Goal: Information Seeking & Learning: Learn about a topic

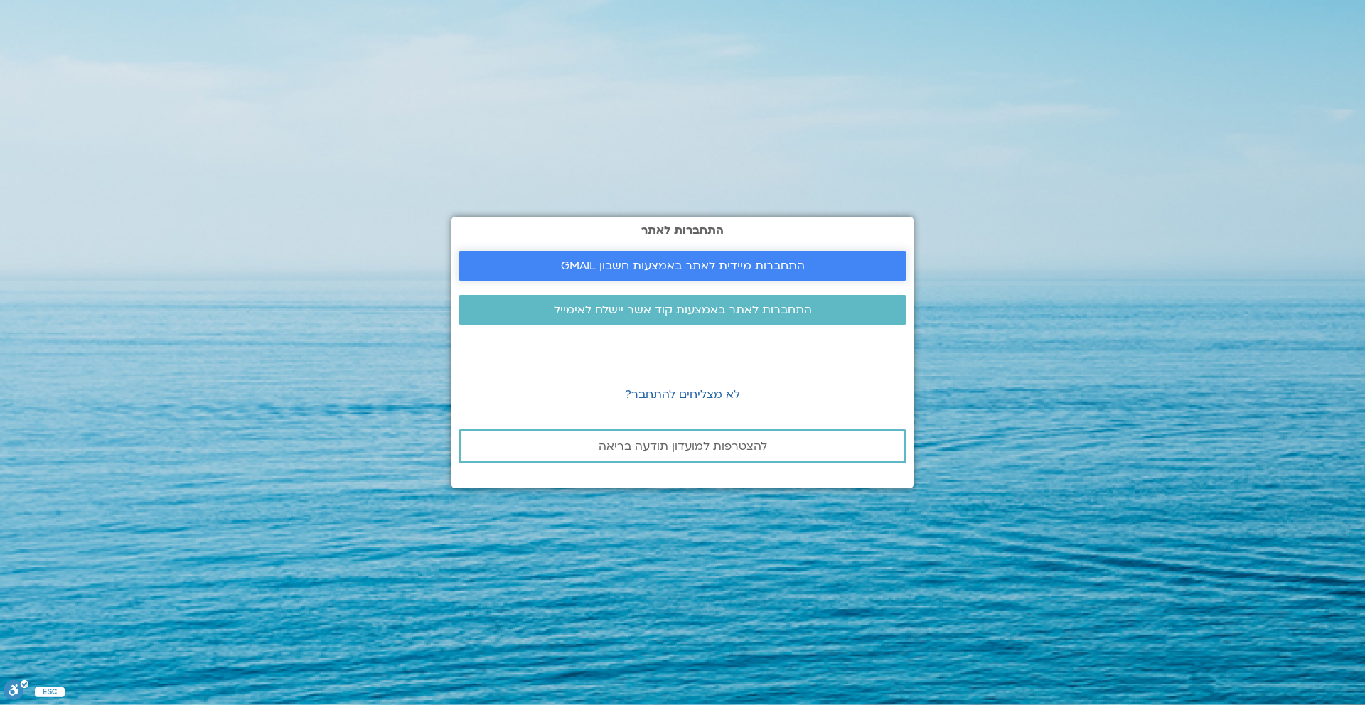
click at [768, 260] on span "התחברות מיידית לאתר באמצעות חשבון GMAIL" at bounding box center [683, 265] width 244 height 13
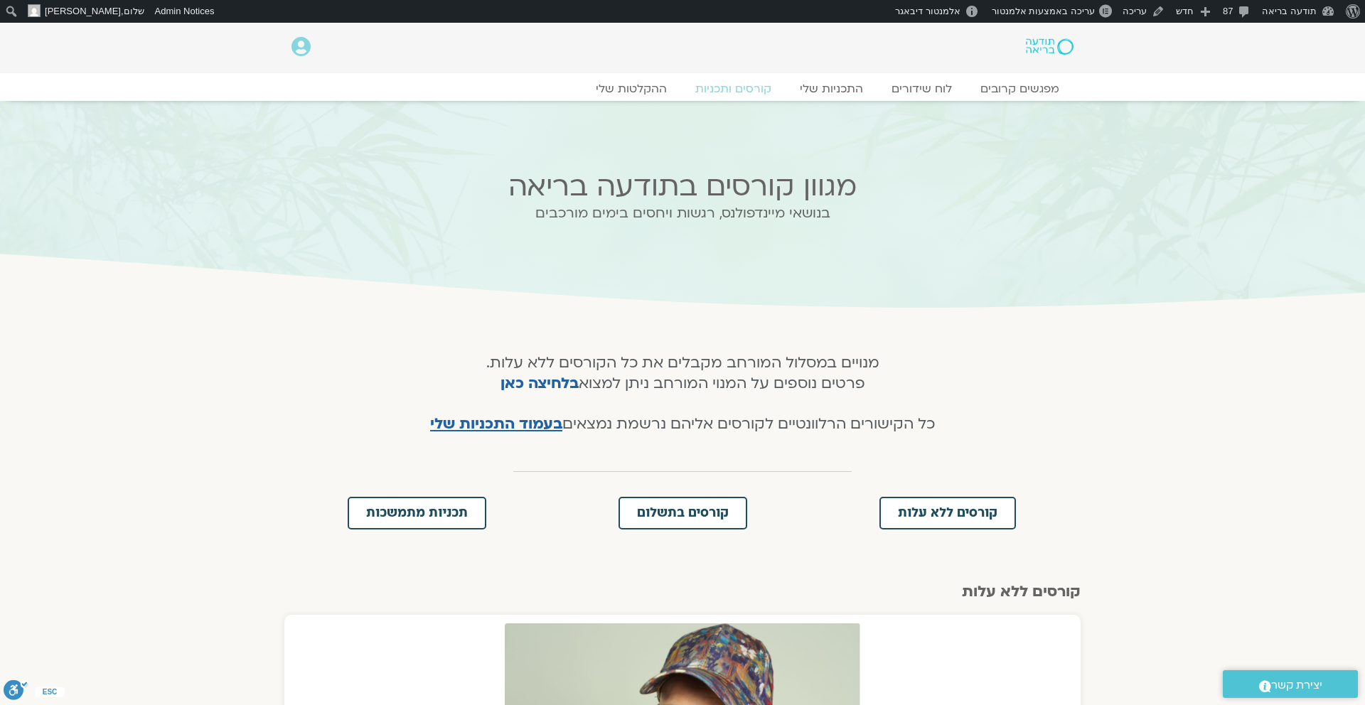
click at [1037, 38] on img at bounding box center [1050, 46] width 48 height 16
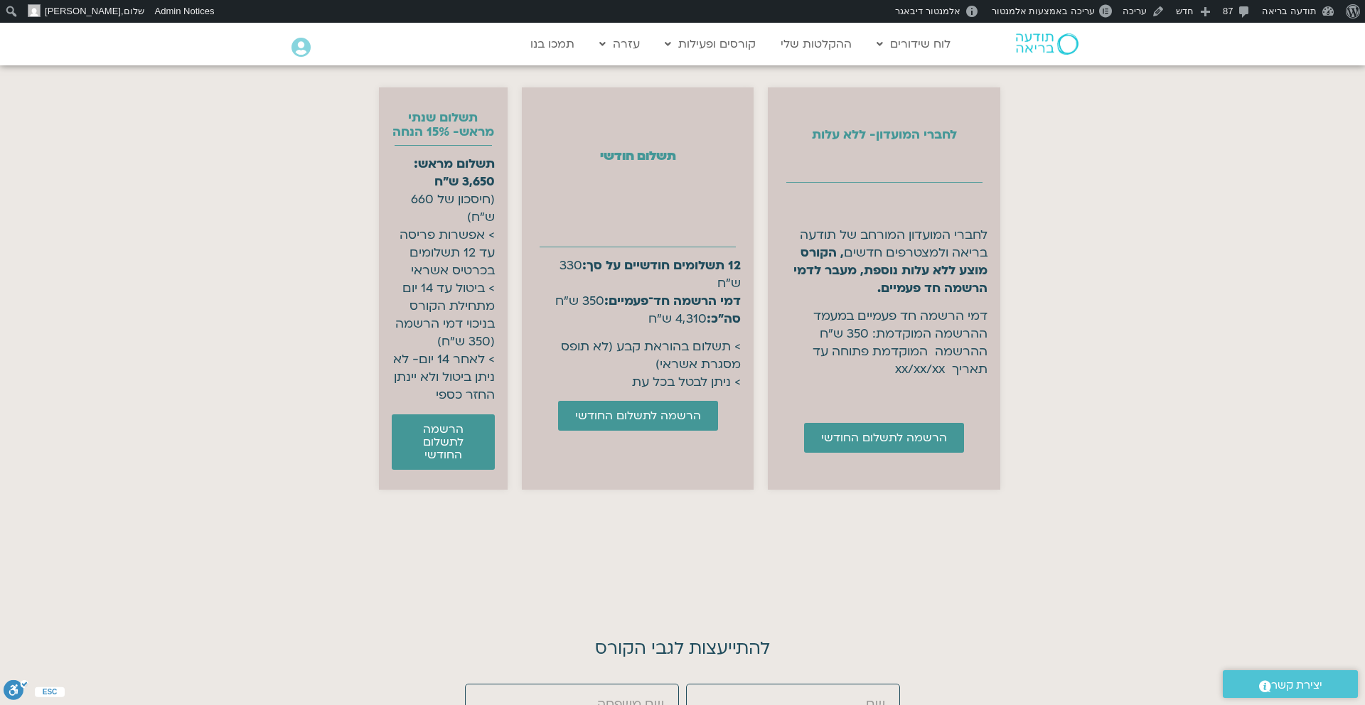
scroll to position [5743, 0]
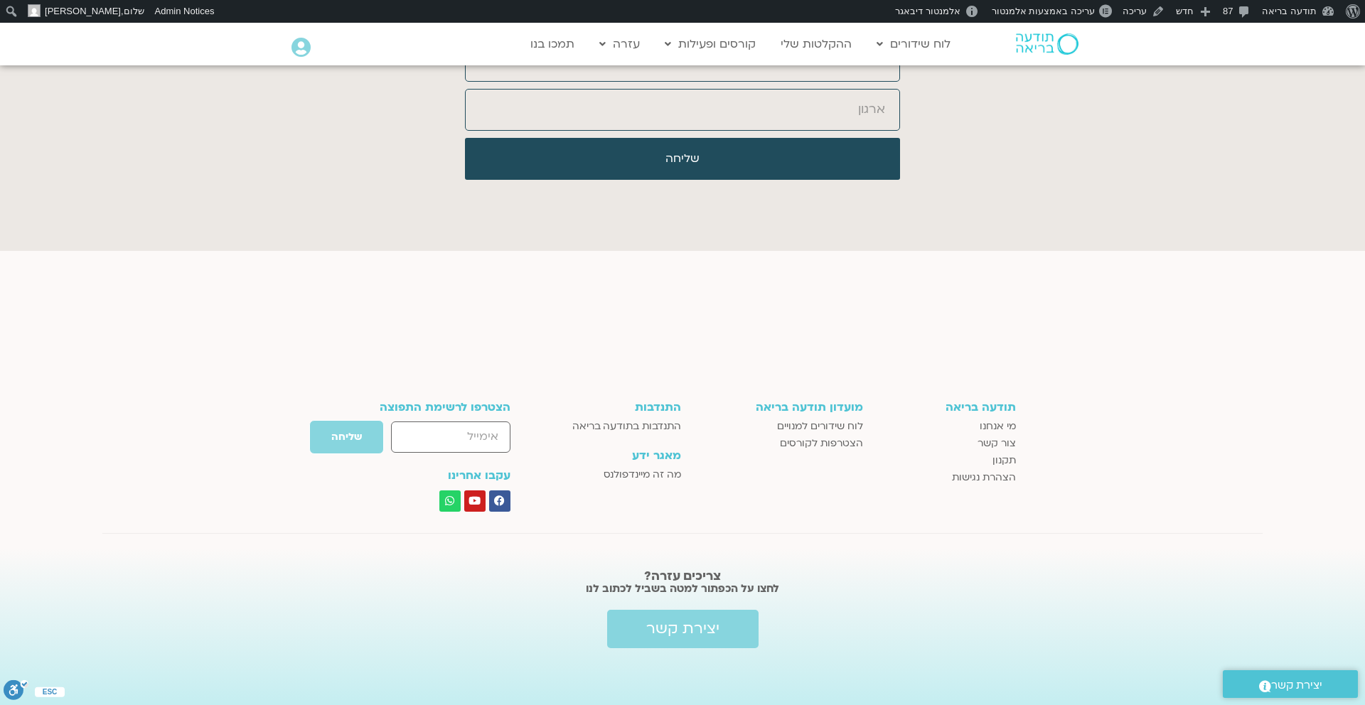
scroll to position [6520, 0]
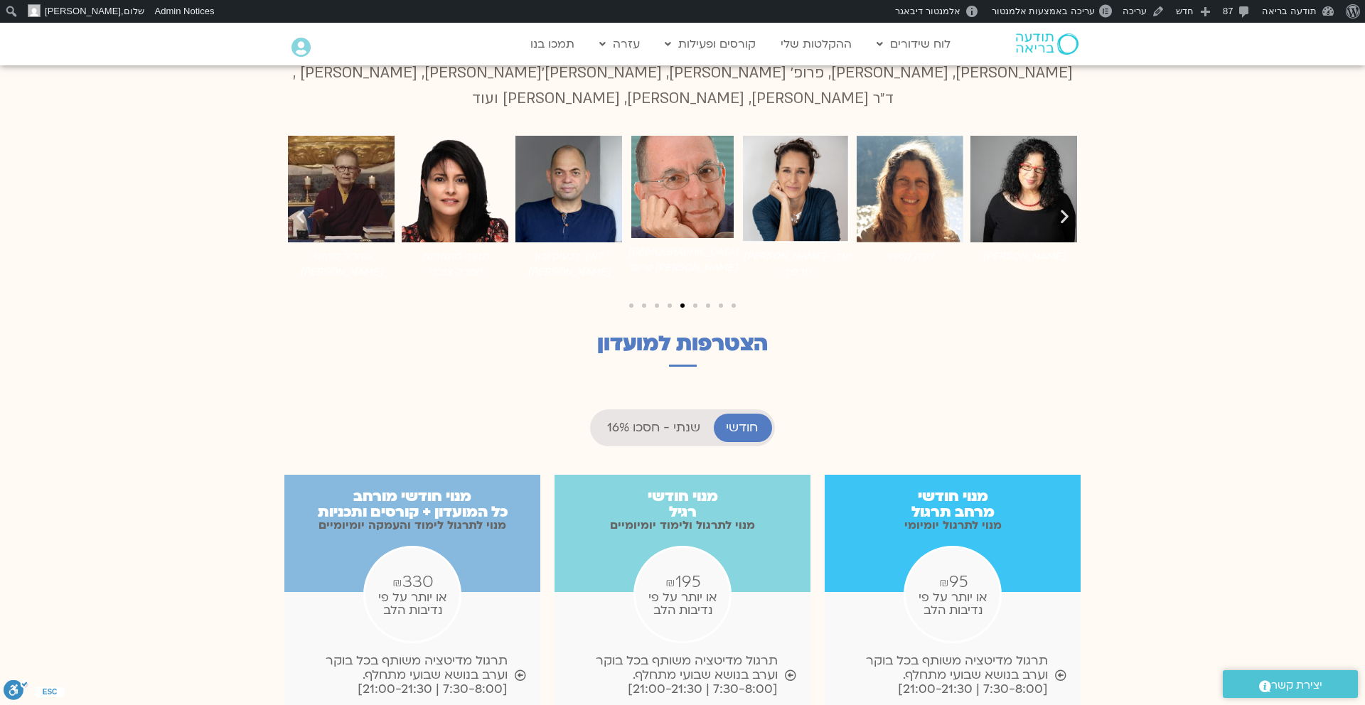
scroll to position [1112, 0]
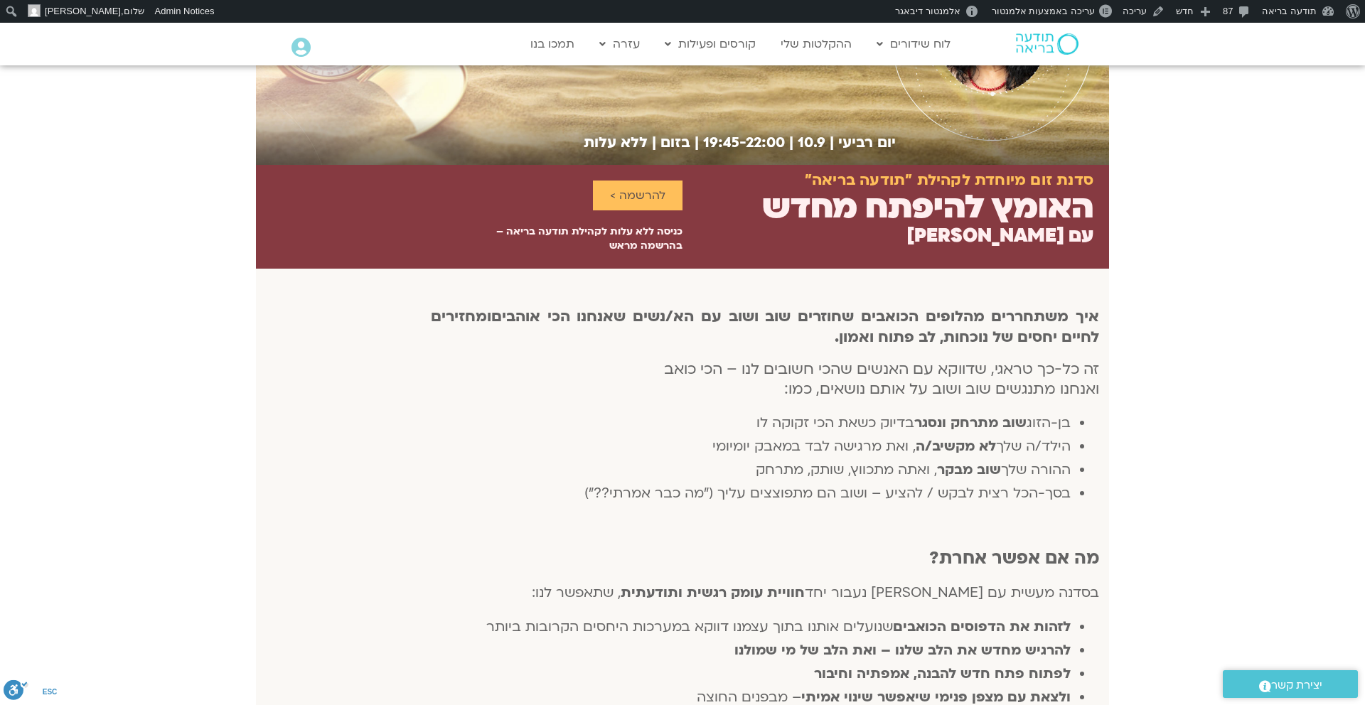
scroll to position [146, 0]
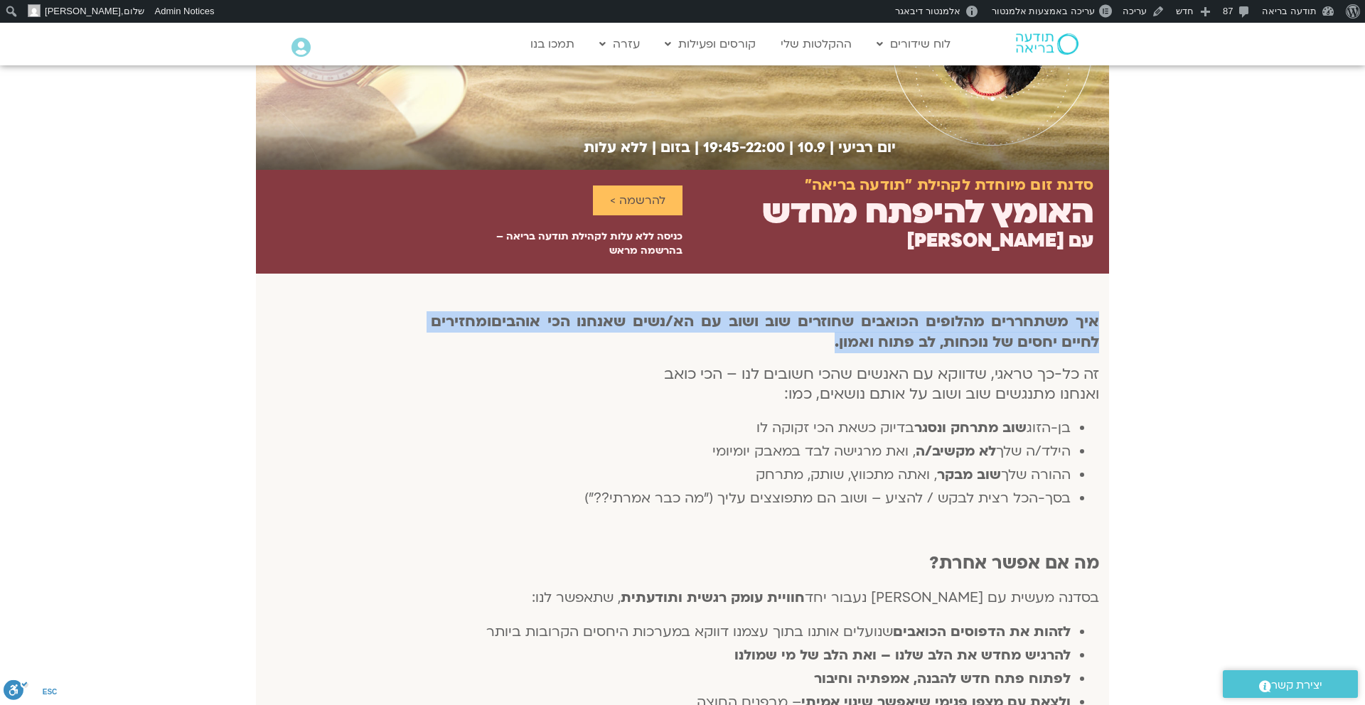
drag, startPoint x: 1098, startPoint y: 317, endPoint x: 822, endPoint y: 349, distance: 277.6
click at [822, 349] on h4 "איך משתחררים מהלופים הכואבים שחוזרים שוב ושוב עם הא/נשים שאנחנו הכי אוהבים ומחז…" at bounding box center [765, 332] width 668 height 41
copy h4 "איך משתחררים מהלופים הכואבים שחוזרים שוב ושוב עם הא/נשים שאנחנו הכי אוהבים ומחז…"
